Goal: Feedback & Contribution: Submit feedback/report problem

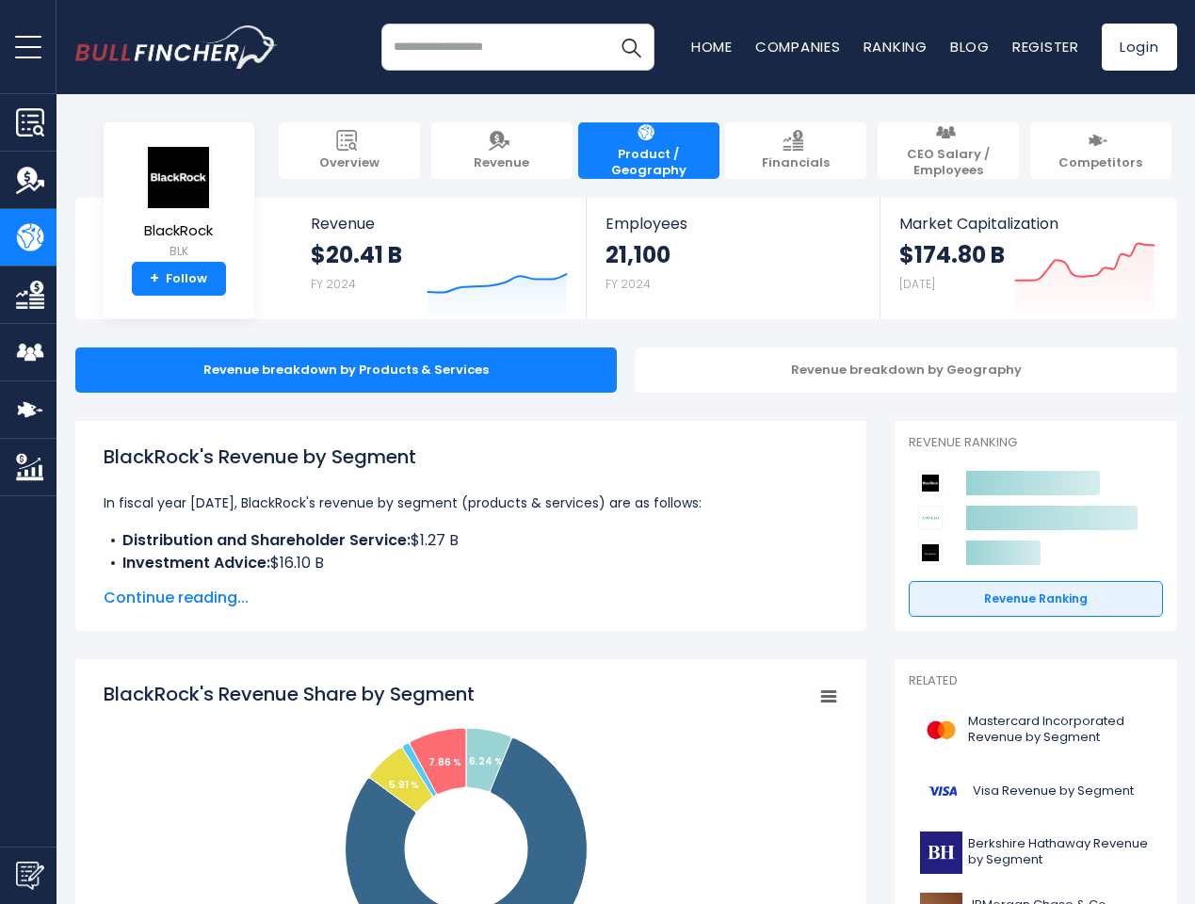
click at [28, 46] on span "open menu" at bounding box center [28, 47] width 26 height 2
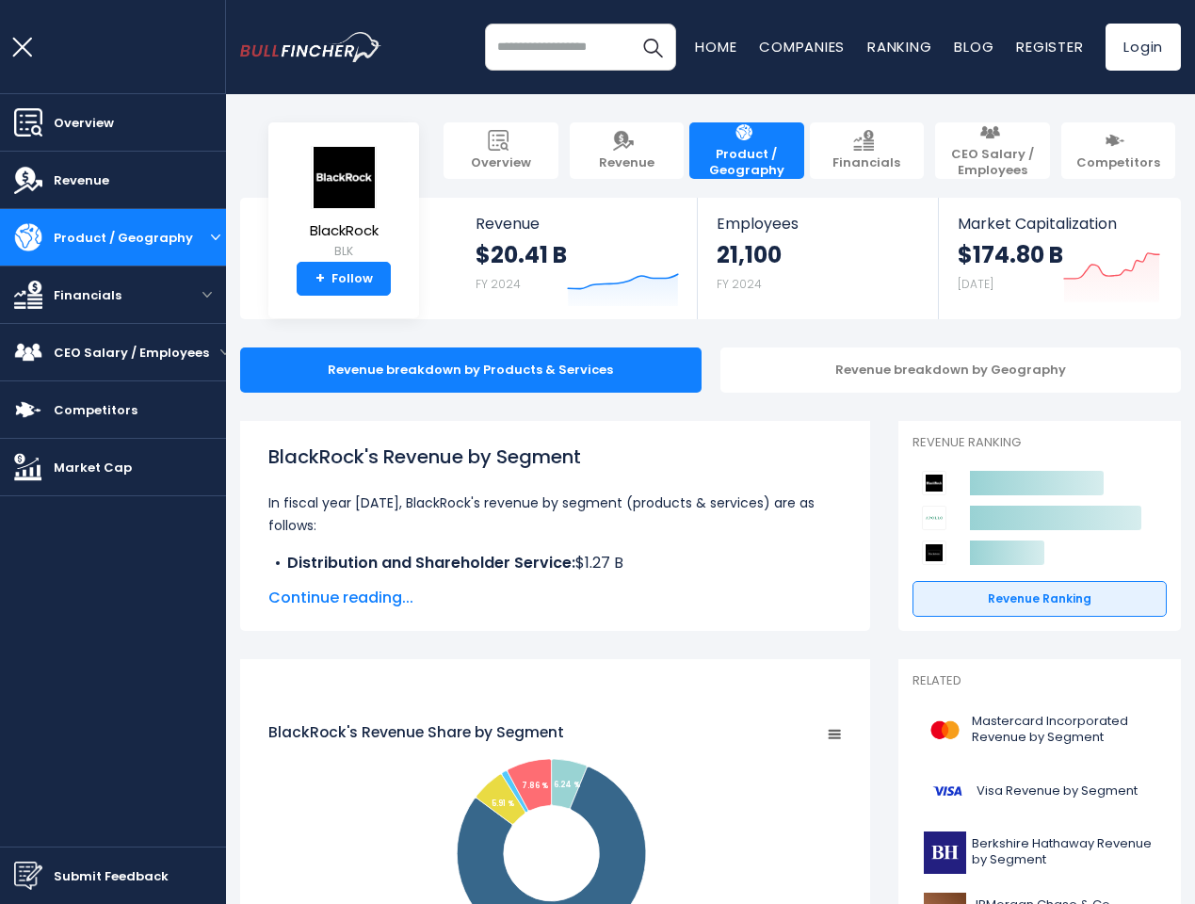
click at [28, 875] on img "Submit Feedback" at bounding box center [28, 876] width 28 height 28
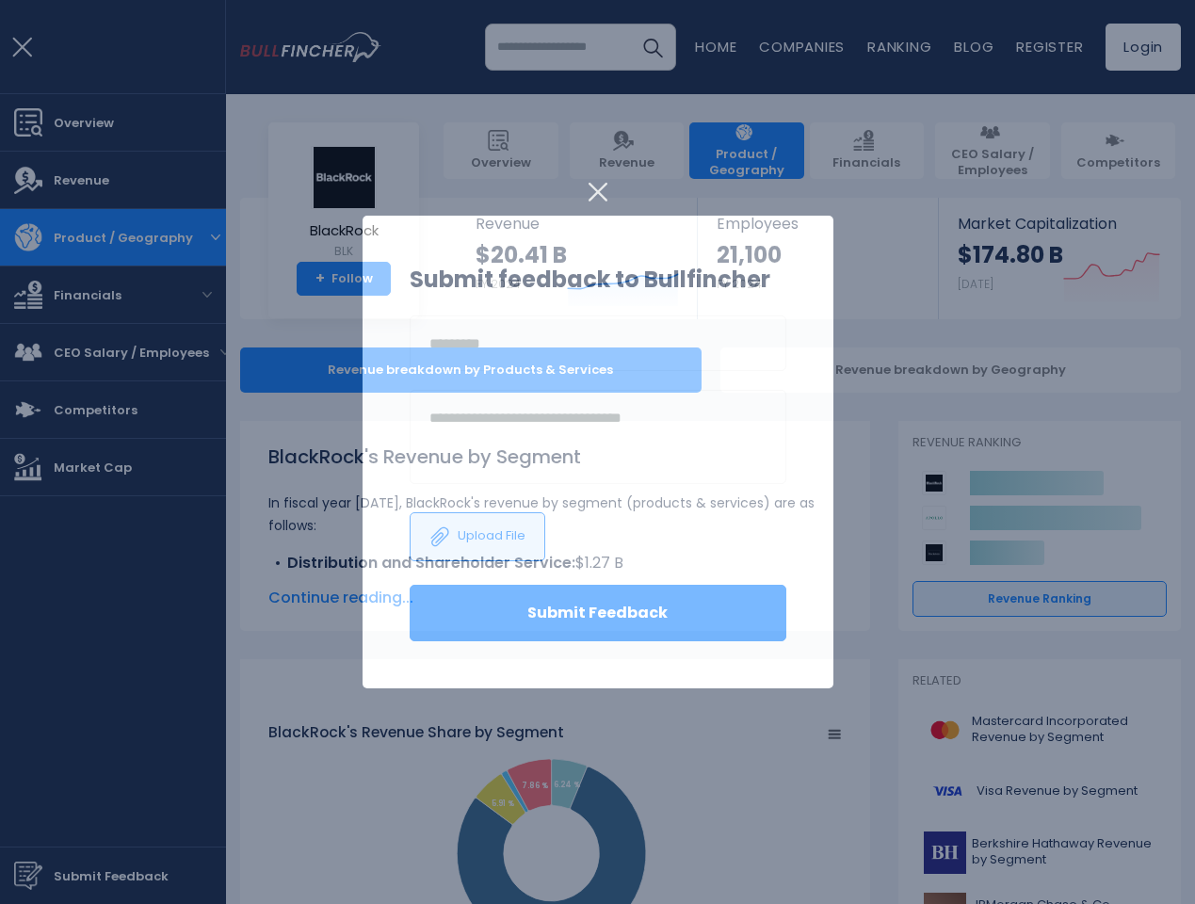
click at [483, 275] on h3 "Submit feedback to Bullfincher" at bounding box center [598, 280] width 377 height 34
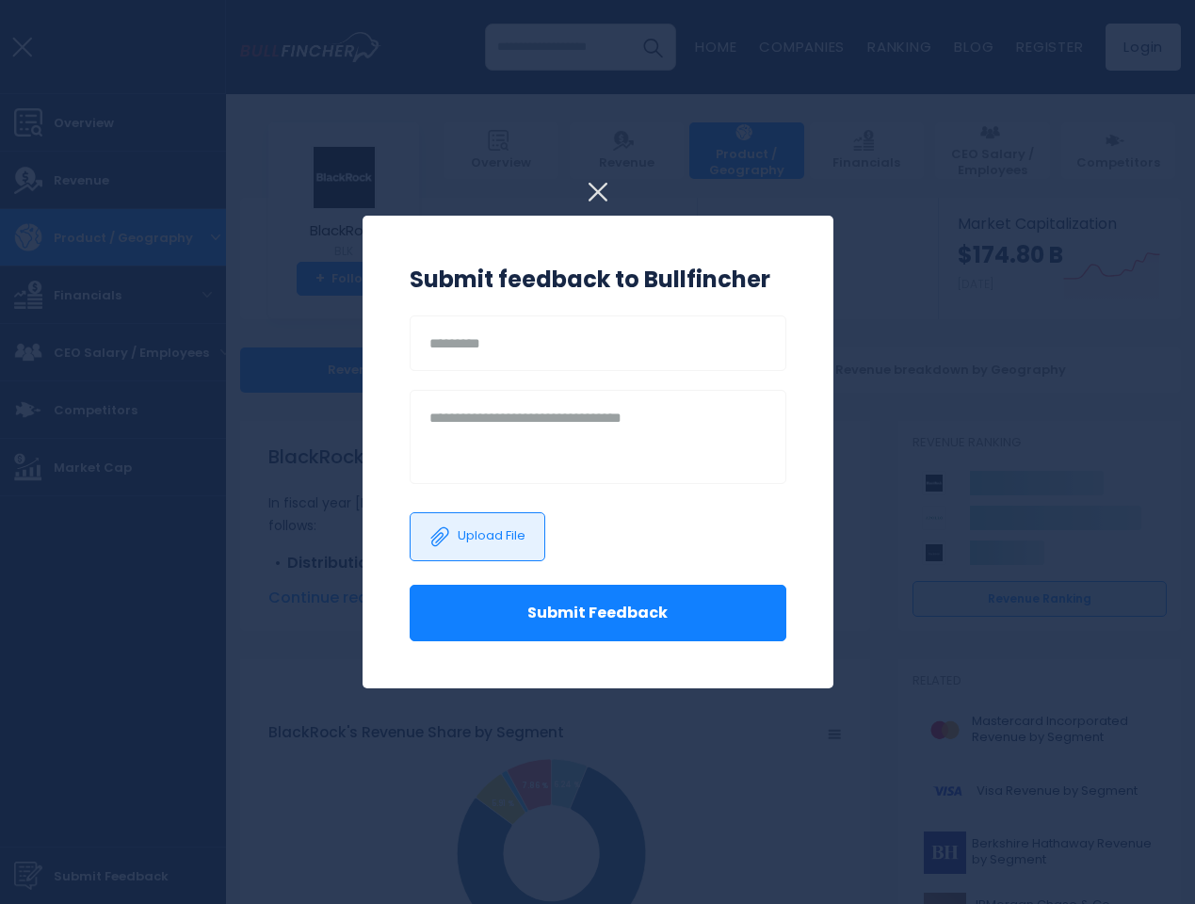
click at [776, 275] on h3 "Submit feedback to Bullfincher" at bounding box center [598, 280] width 377 height 34
click at [1071, 275] on div at bounding box center [597, 452] width 1195 height 904
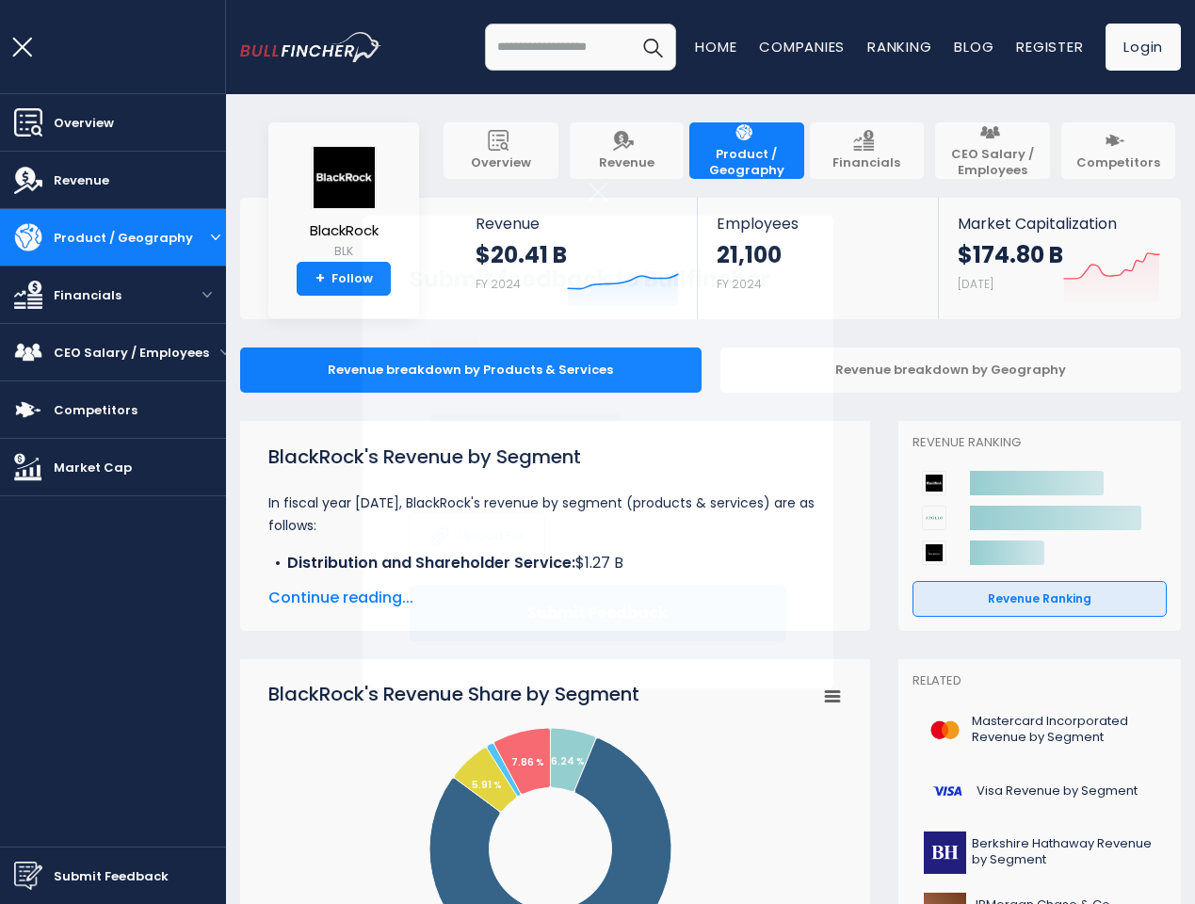
click at [892, 370] on div at bounding box center [597, 452] width 1195 height 904
click at [457, 598] on span "Continue reading..." at bounding box center [555, 598] width 574 height 23
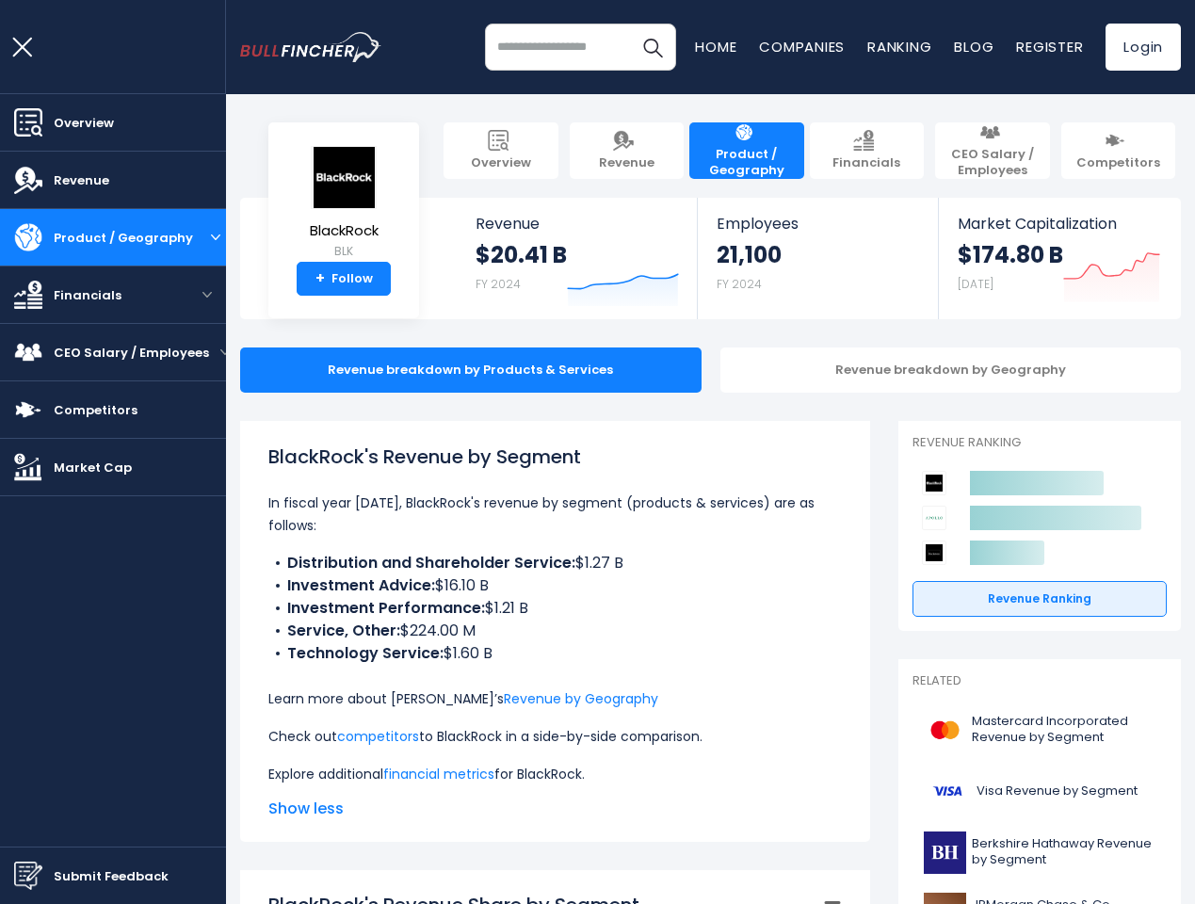
click at [814, 697] on p "Learn more about [PERSON_NAME]’s Revenue by Geography" at bounding box center [555, 699] width 574 height 23
click at [1022, 518] on icon at bounding box center [1055, 518] width 171 height 24
click at [1084, 903] on html "Overview Revenue Product / Geography" at bounding box center [597, 452] width 1195 height 904
